Goal: Information Seeking & Learning: Learn about a topic

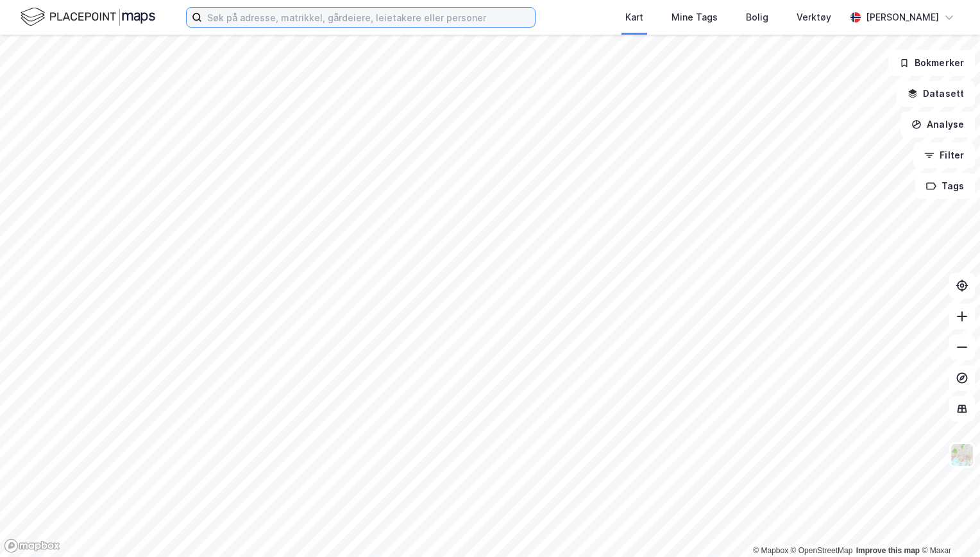
click at [233, 13] on input at bounding box center [368, 17] width 333 height 19
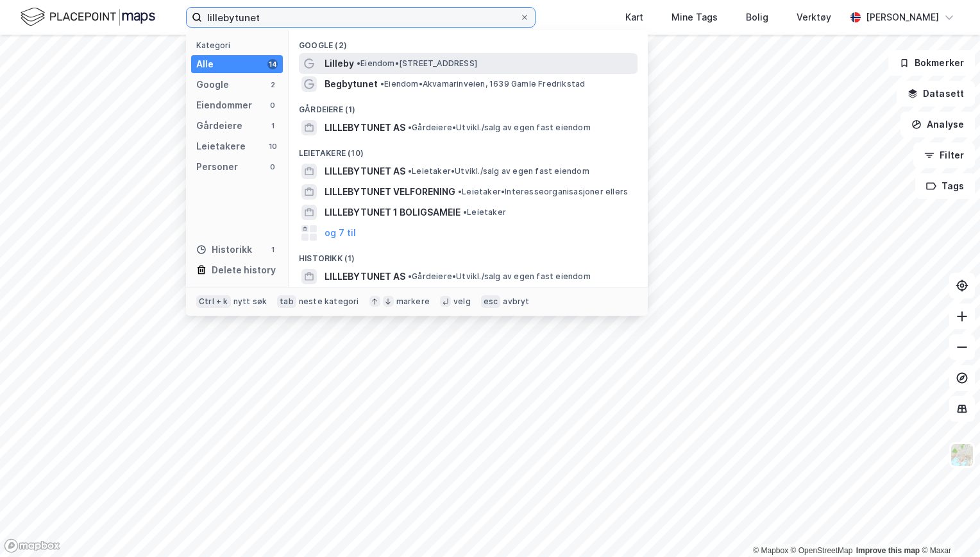
type input "lillebytunet"
click at [333, 63] on span "Lilleby" at bounding box center [340, 63] width 30 height 15
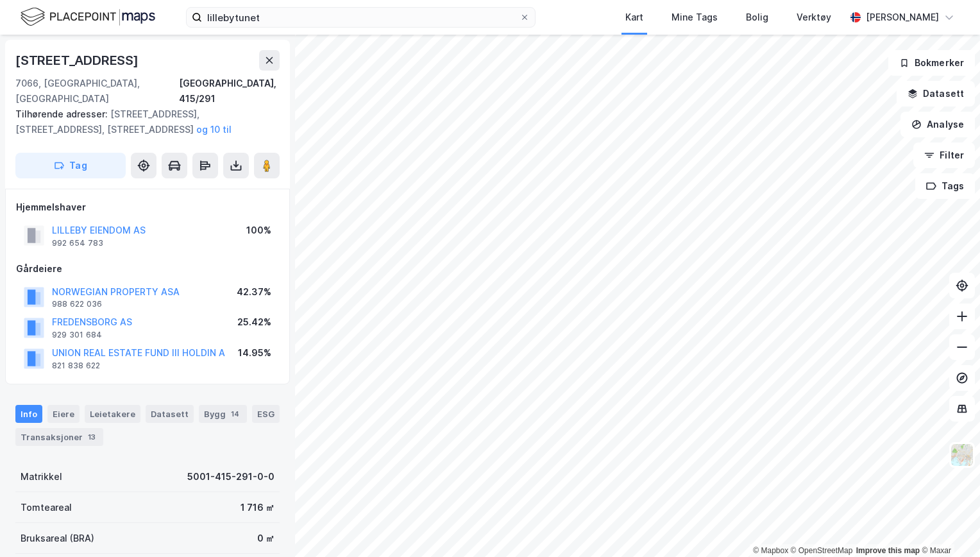
click at [255, 64] on div "[STREET_ADDRESS]" at bounding box center [147, 60] width 264 height 21
